Goal: Task Accomplishment & Management: Manage account settings

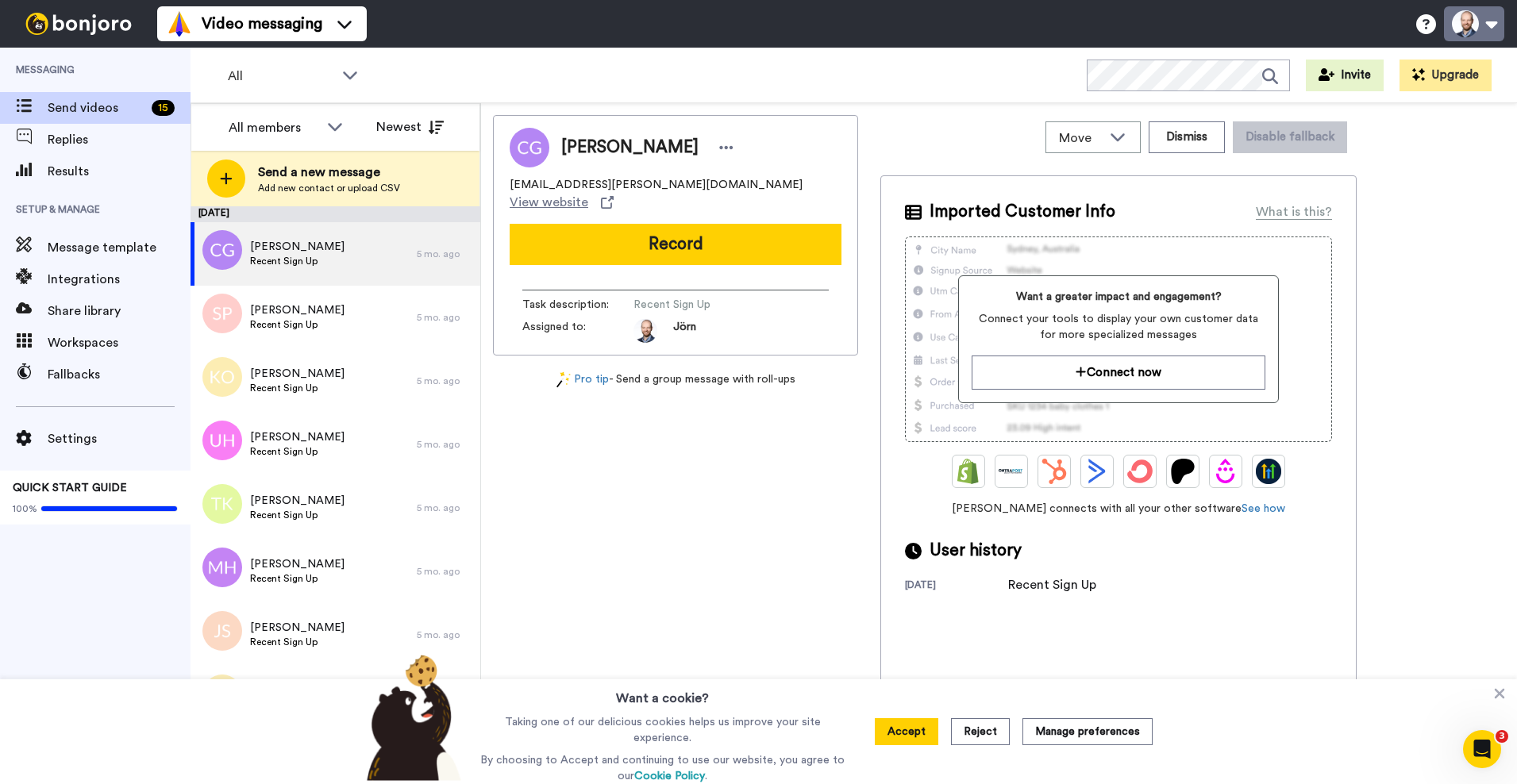
click at [1474, 24] on button at bounding box center [1473, 24] width 60 height 35
